Goal: Information Seeking & Learning: Learn about a topic

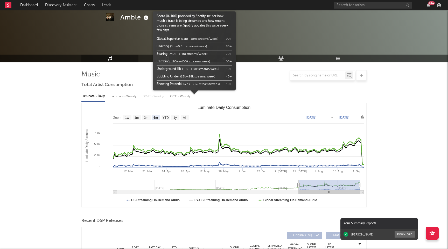
select select "6m"
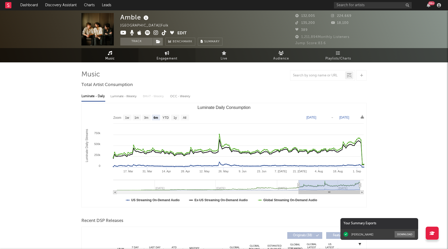
click at [175, 57] on span "Engagement" at bounding box center [167, 59] width 21 height 6
select select "1w"
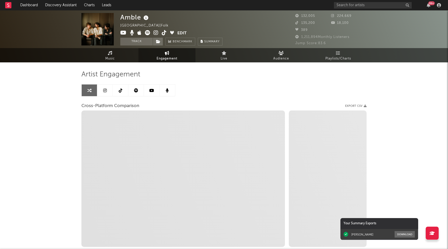
select select "1m"
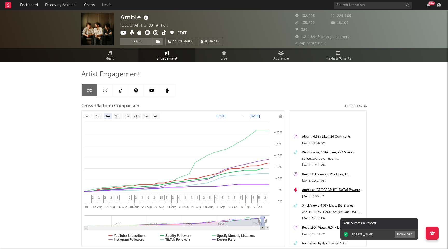
scroll to position [42, 0]
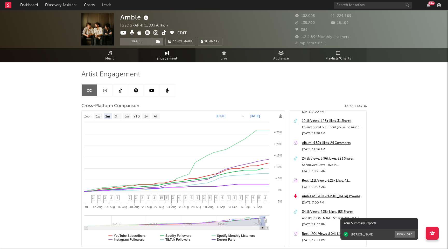
click at [336, 51] on link "Playlists/Charts" at bounding box center [338, 55] width 57 height 14
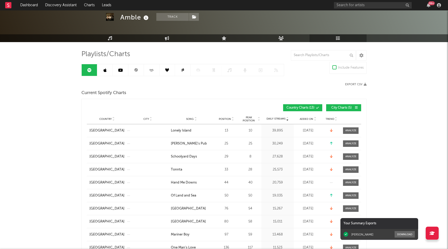
scroll to position [20, 0]
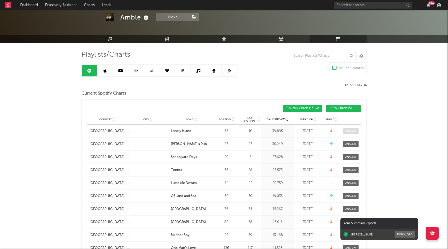
click at [352, 129] on div at bounding box center [351, 131] width 11 height 4
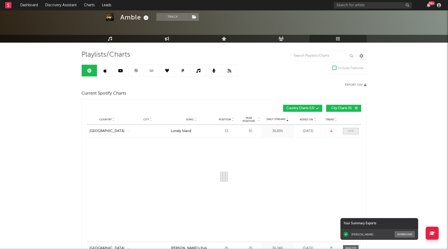
select select "1w"
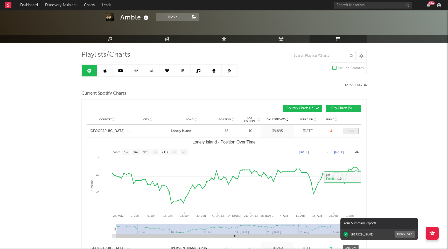
click at [354, 130] on span at bounding box center [351, 131] width 16 height 6
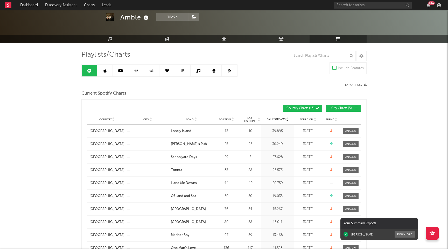
scroll to position [0, 0]
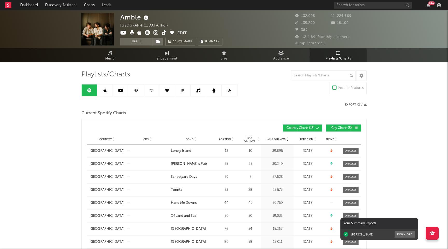
click at [105, 86] on link at bounding box center [105, 90] width 16 height 12
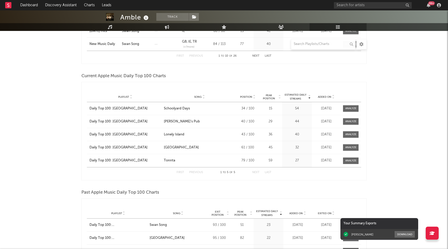
scroll to position [374, 0]
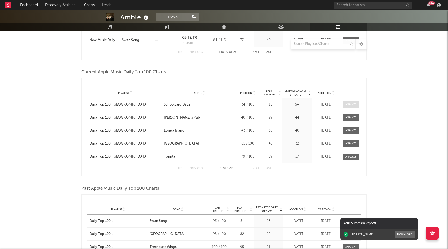
click at [344, 102] on span at bounding box center [351, 104] width 16 height 6
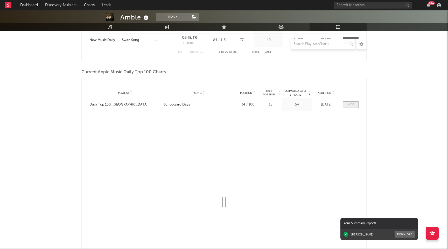
select select "1w"
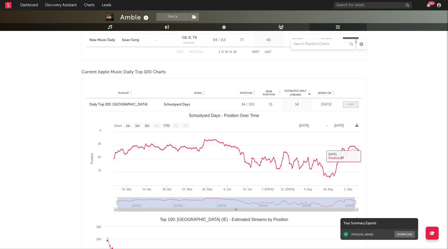
click at [356, 105] on span at bounding box center [351, 104] width 16 height 6
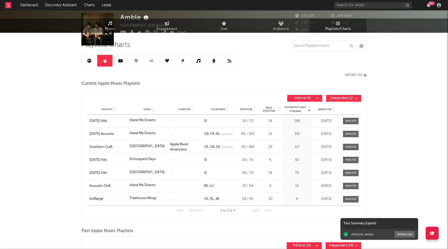
scroll to position [0, 0]
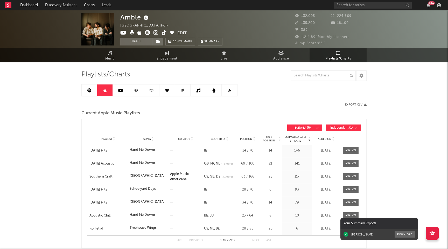
click at [155, 29] on div "Amble Ireland | Folk Edit Track Benchmark Summary" at bounding box center [171, 29] width 102 height 32
click at [155, 34] on icon at bounding box center [156, 32] width 5 height 5
click at [166, 58] on span "Engagement" at bounding box center [167, 59] width 21 height 6
select select "1w"
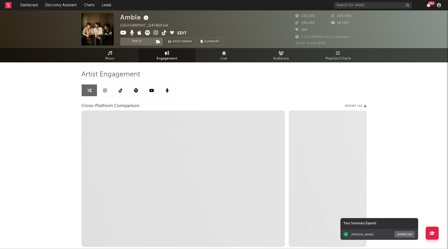
click at [427, 5] on icon "button" at bounding box center [429, 5] width 4 height 4
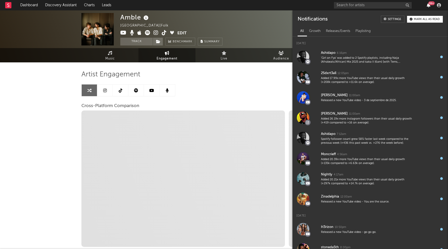
select select "1m"
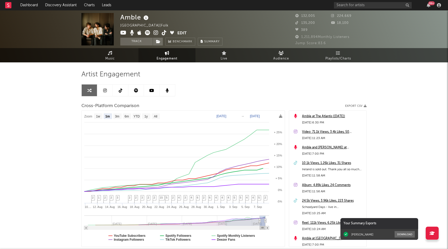
click at [245, 88] on div "Artist Engagement Cross-Platform Comparison Export CSV Zoom 1w 1m 3m 6m YTD 1y …" at bounding box center [223, 158] width 285 height 176
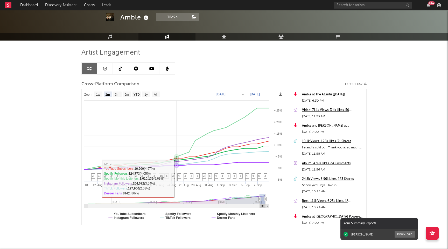
scroll to position [34, 0]
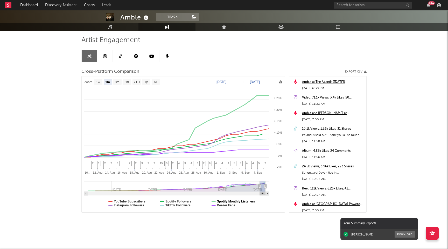
click at [244, 200] on text "Spotify Monthly Listeners" at bounding box center [236, 201] width 38 height 4
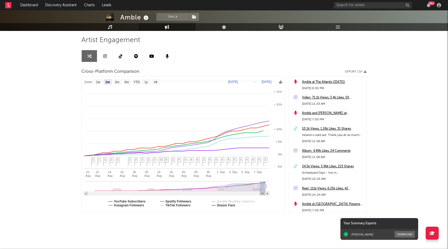
select select "1m"
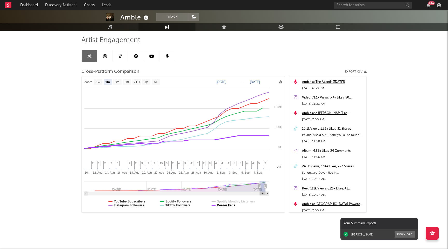
click at [230, 206] on text "Deezer Fans" at bounding box center [226, 205] width 18 height 4
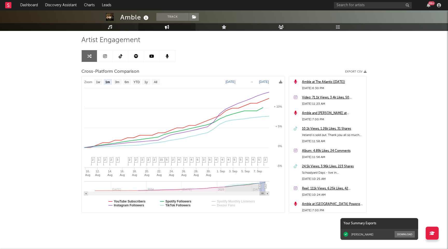
select select "1m"
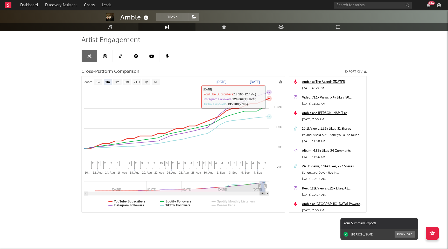
scroll to position [0, 0]
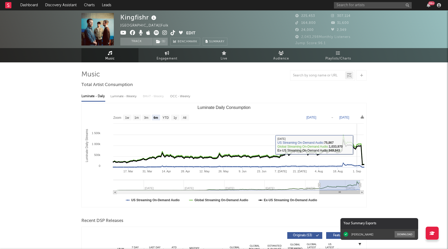
select select "6m"
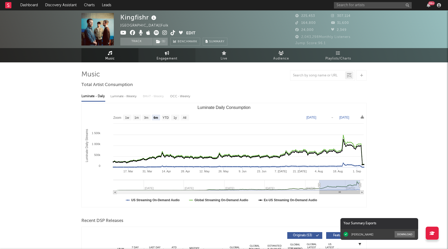
click at [163, 56] on span "Engagement" at bounding box center [167, 59] width 21 height 6
select select "1w"
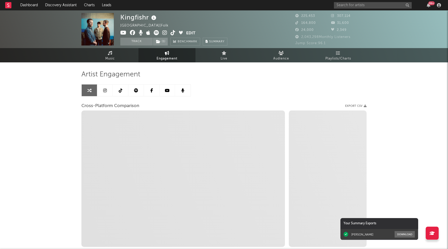
select select "1m"
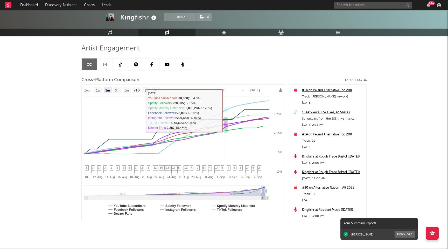
scroll to position [34, 0]
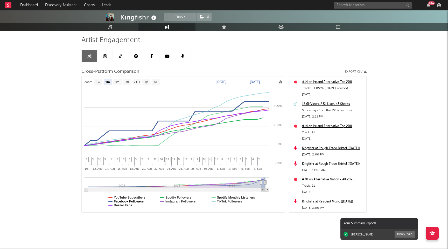
click at [137, 201] on text "Facebook Followers" at bounding box center [129, 201] width 30 height 4
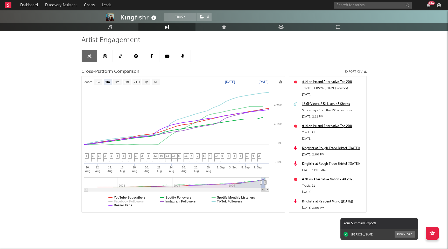
select select "1m"
click at [120, 206] on text "Deezer Fans" at bounding box center [123, 205] width 18 height 4
select select "1m"
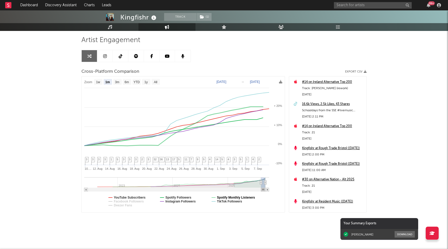
click at [228, 197] on text "Spotify Monthly Listeners" at bounding box center [236, 197] width 38 height 4
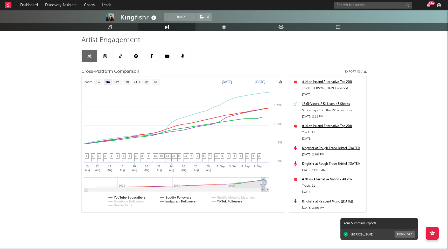
select select "1m"
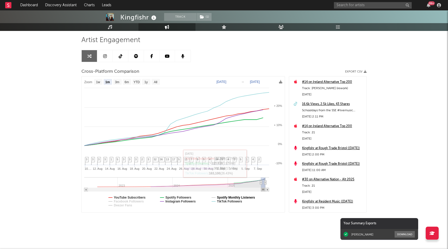
click at [247, 197] on text "Spotify Monthly Listeners" at bounding box center [236, 197] width 38 height 4
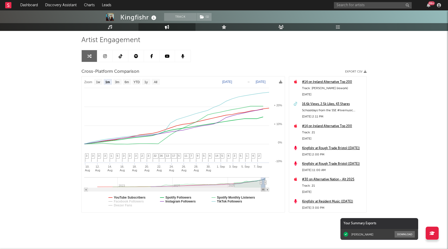
select select "1m"
click at [247, 197] on text "Spotify Monthly Listeners" at bounding box center [236, 197] width 38 height 4
select select "1m"
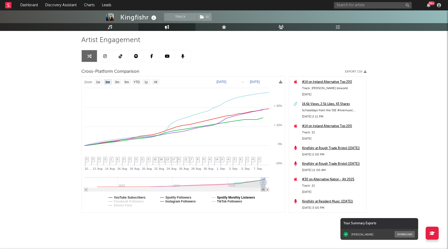
click at [247, 197] on text "Spotify Monthly Listeners" at bounding box center [236, 197] width 38 height 4
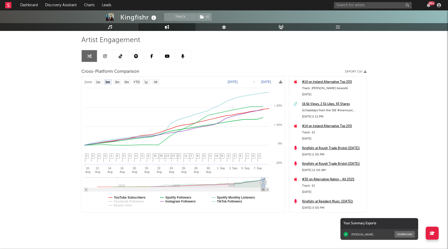
select select "1m"
click at [230, 196] on text "Spotify Monthly Listeners" at bounding box center [236, 197] width 38 height 4
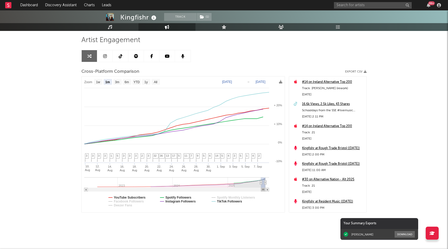
select select "1m"
